Goal: Task Accomplishment & Management: Complete application form

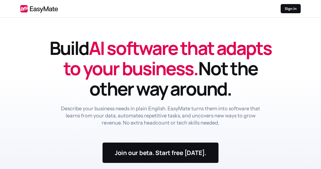
scroll to position [964, 0]
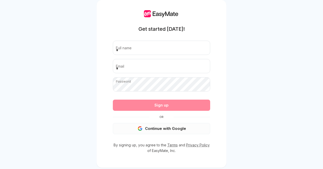
click at [162, 130] on button "Continue with Google" at bounding box center [161, 128] width 97 height 11
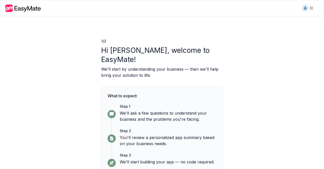
scroll to position [16, 0]
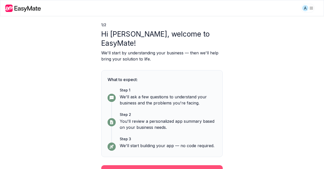
click at [172, 165] on button "Continue" at bounding box center [162, 171] width 122 height 13
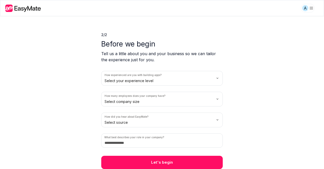
scroll to position [6, 0]
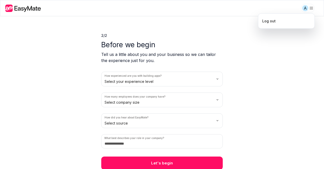
click at [312, 5] on html "A 2 / 2 Before we begin Tell us a little about you and your business so we can …" at bounding box center [162, 84] width 324 height 169
click at [290, 20] on div "Log out" at bounding box center [287, 21] width 52 height 11
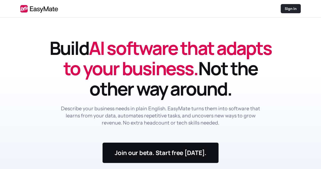
click at [288, 6] on div "Sign in" at bounding box center [290, 8] width 20 height 9
click at [289, 7] on p "Sign in" at bounding box center [290, 8] width 12 height 5
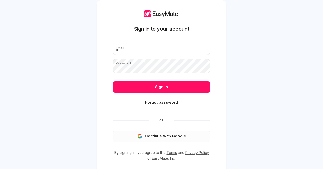
click at [163, 132] on button "Continue with Google" at bounding box center [161, 135] width 97 height 11
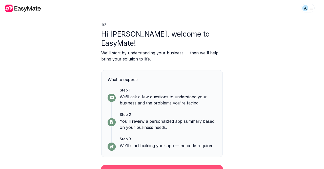
click at [152, 165] on button "Continue" at bounding box center [162, 171] width 122 height 13
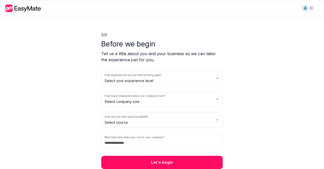
scroll to position [6, 0]
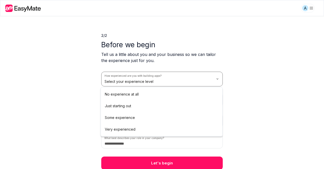
click at [202, 76] on html "A 2 / 2 Before we begin Tell us a little about you and your business so we can …" at bounding box center [162, 84] width 324 height 169
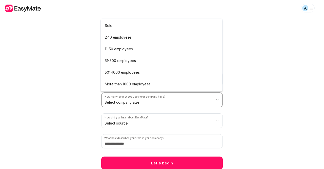
click at [176, 99] on html "A 2 / 2 Before we begin Tell us a little about you and your business so we can …" at bounding box center [162, 84] width 324 height 169
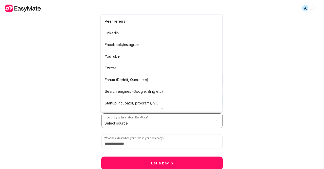
click at [159, 125] on html "A 2 / 2 Before we begin Tell us a little about you and your business so we can …" at bounding box center [162, 84] width 324 height 169
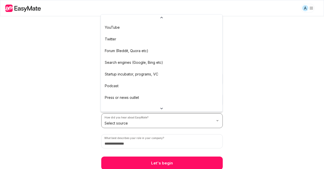
scroll to position [0, 0]
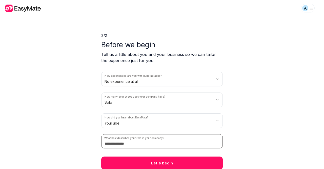
click at [148, 144] on input at bounding box center [162, 141] width 122 height 14
type input "****"
